Goal: Transaction & Acquisition: Book appointment/travel/reservation

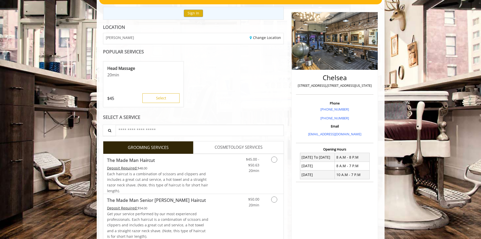
scroll to position [76, 0]
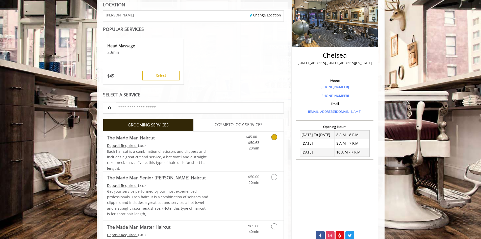
click at [278, 138] on link "Grooming services" at bounding box center [273, 140] width 13 height 19
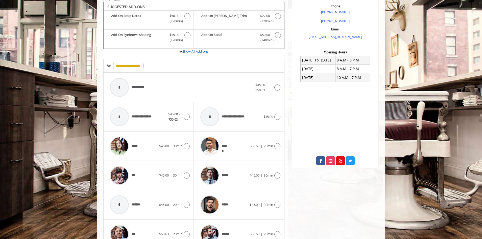
scroll to position [152, 0]
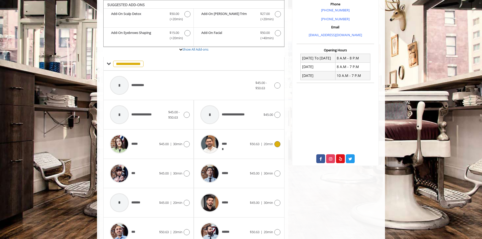
click at [279, 144] on icon at bounding box center [277, 144] width 6 height 6
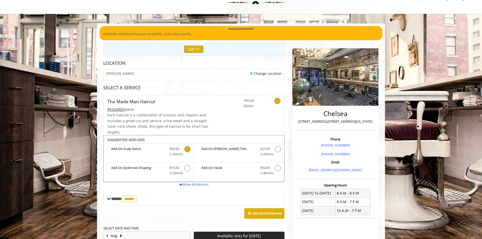
scroll to position [13, 0]
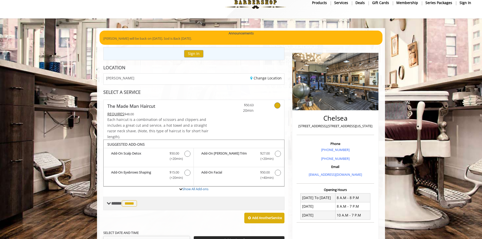
click at [110, 203] on span at bounding box center [109, 203] width 5 height 5
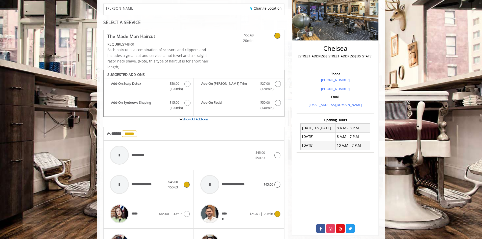
scroll to position [164, 0]
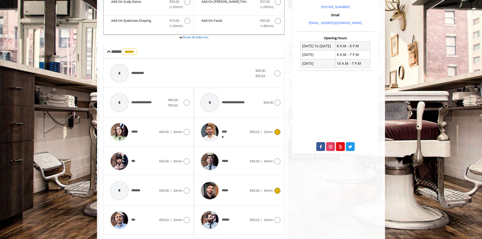
click at [276, 192] on icon at bounding box center [277, 190] width 6 height 6
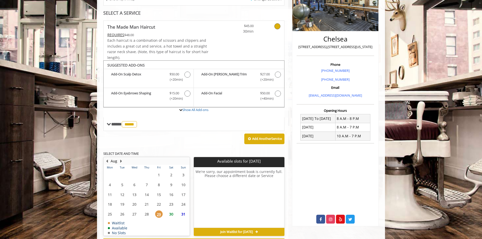
scroll to position [114, 0]
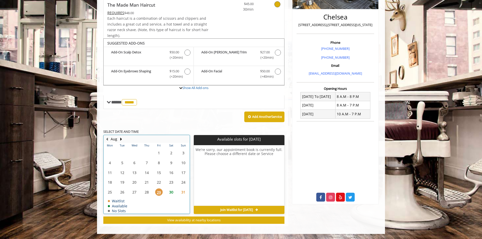
click at [161, 195] on div "29" at bounding box center [159, 191] width 10 height 7
click at [172, 192] on span "30" at bounding box center [172, 191] width 8 height 7
